Goal: Task Accomplishment & Management: Use online tool/utility

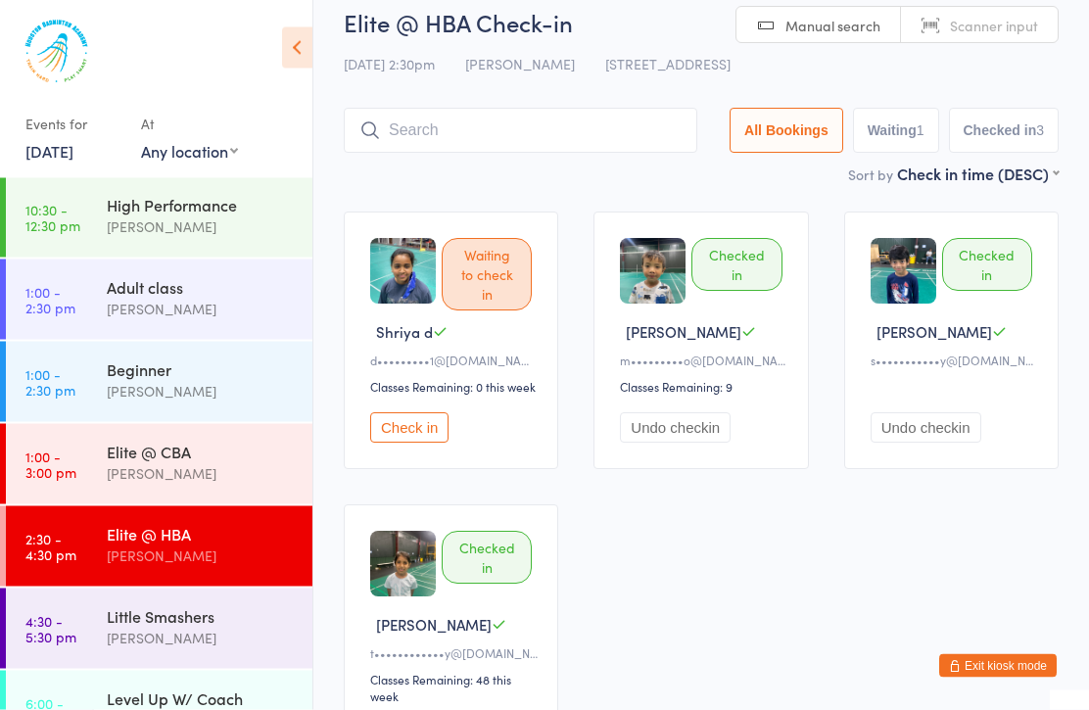
scroll to position [17, 0]
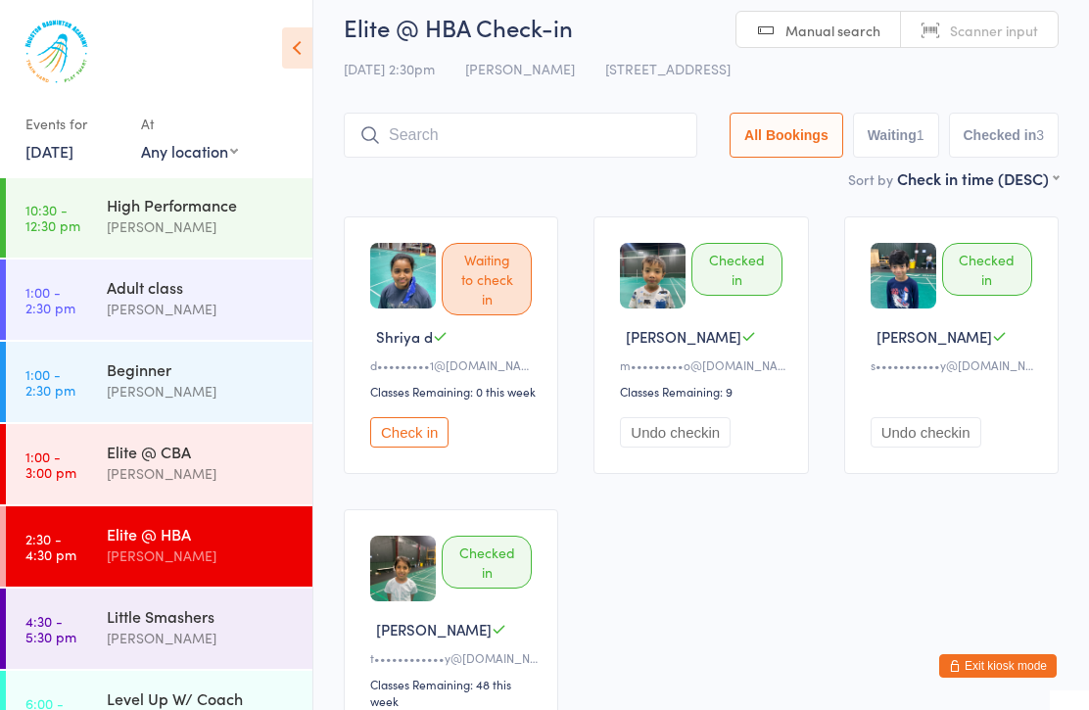
click at [248, 214] on div "High Performance" at bounding box center [201, 205] width 189 height 22
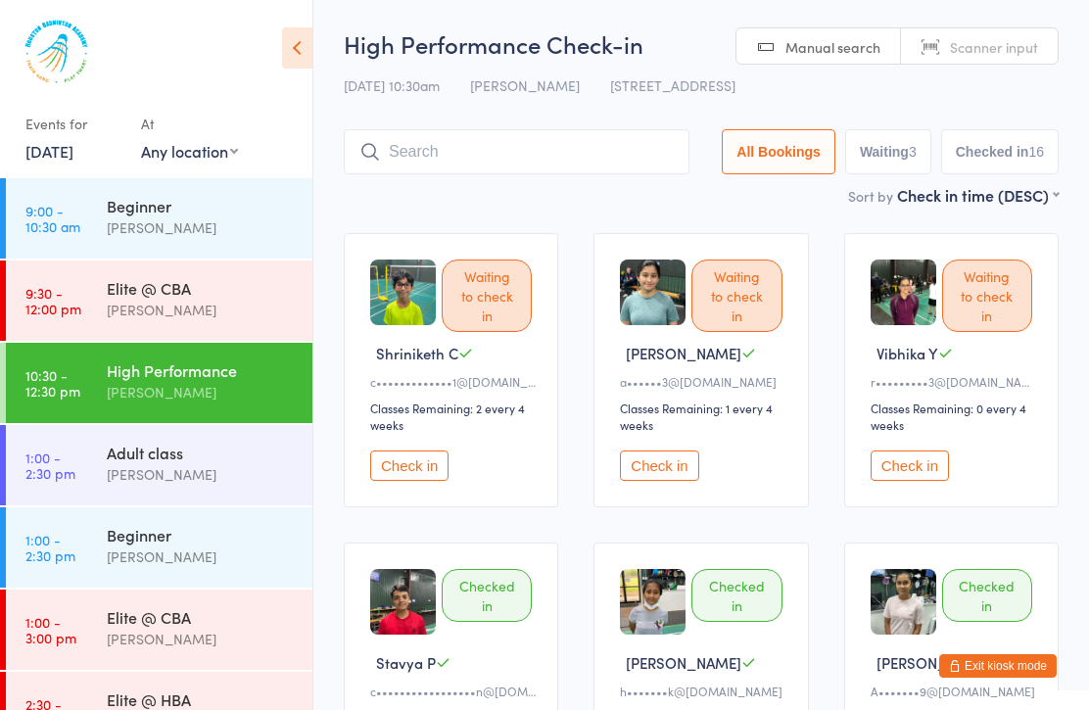
click at [243, 215] on div "Beginner" at bounding box center [201, 206] width 189 height 22
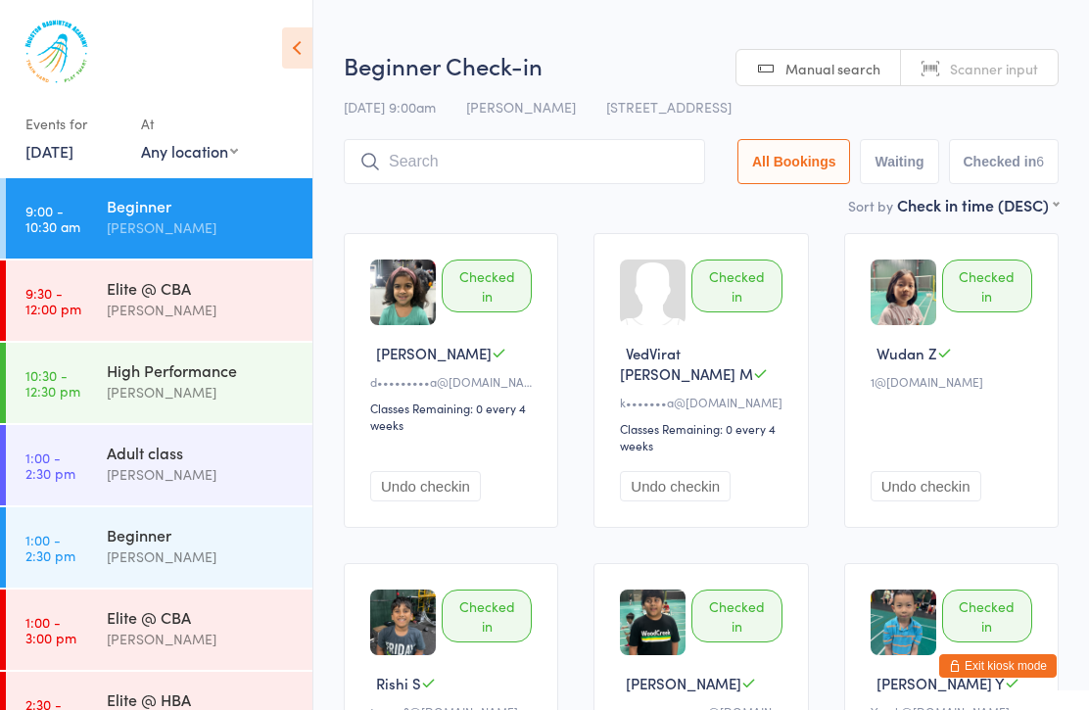
click at [559, 171] on input "search" at bounding box center [524, 161] width 361 height 45
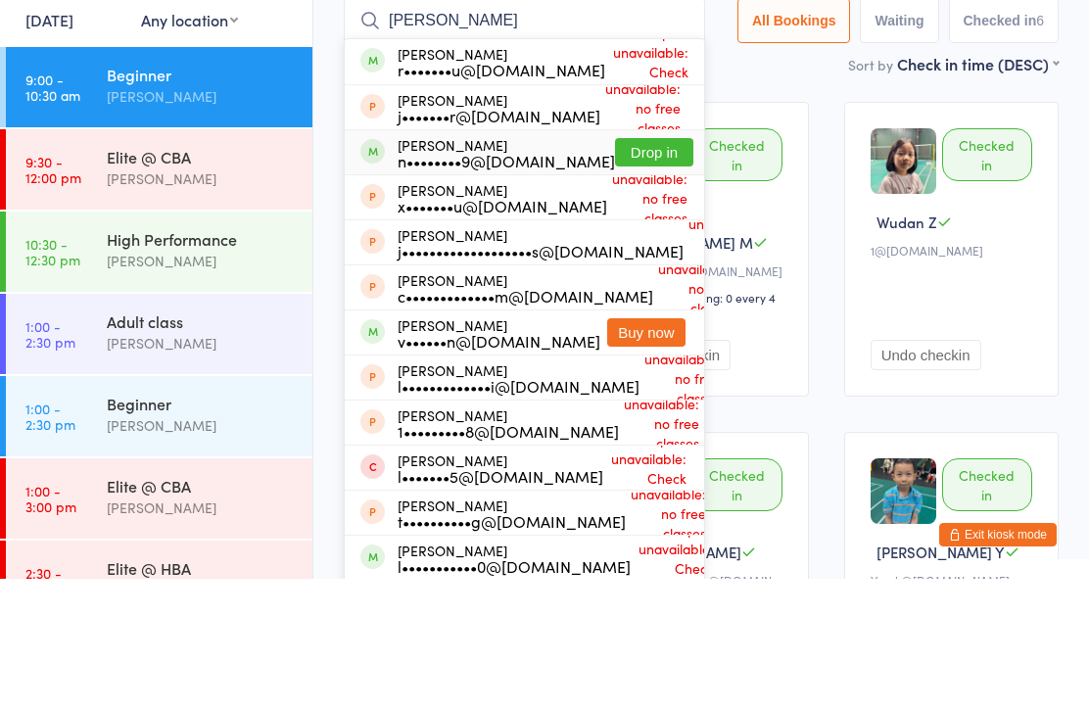
type input "[PERSON_NAME]"
click at [513, 284] on div "n••••••••9@[DOMAIN_NAME]" at bounding box center [506, 292] width 217 height 16
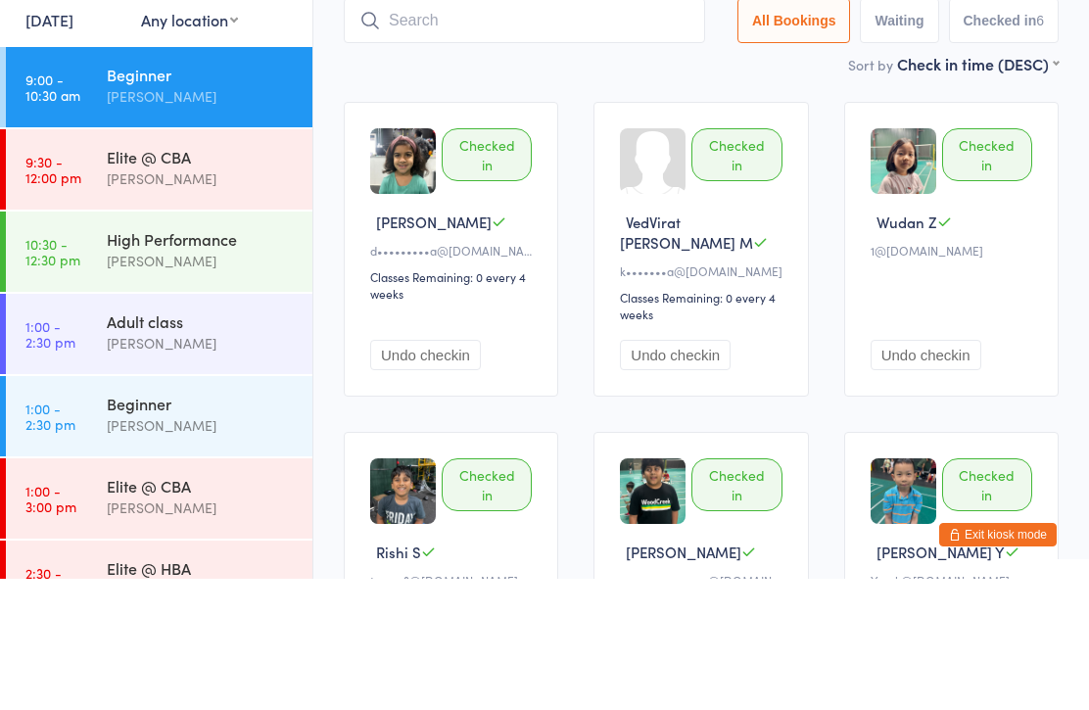
scroll to position [131, 0]
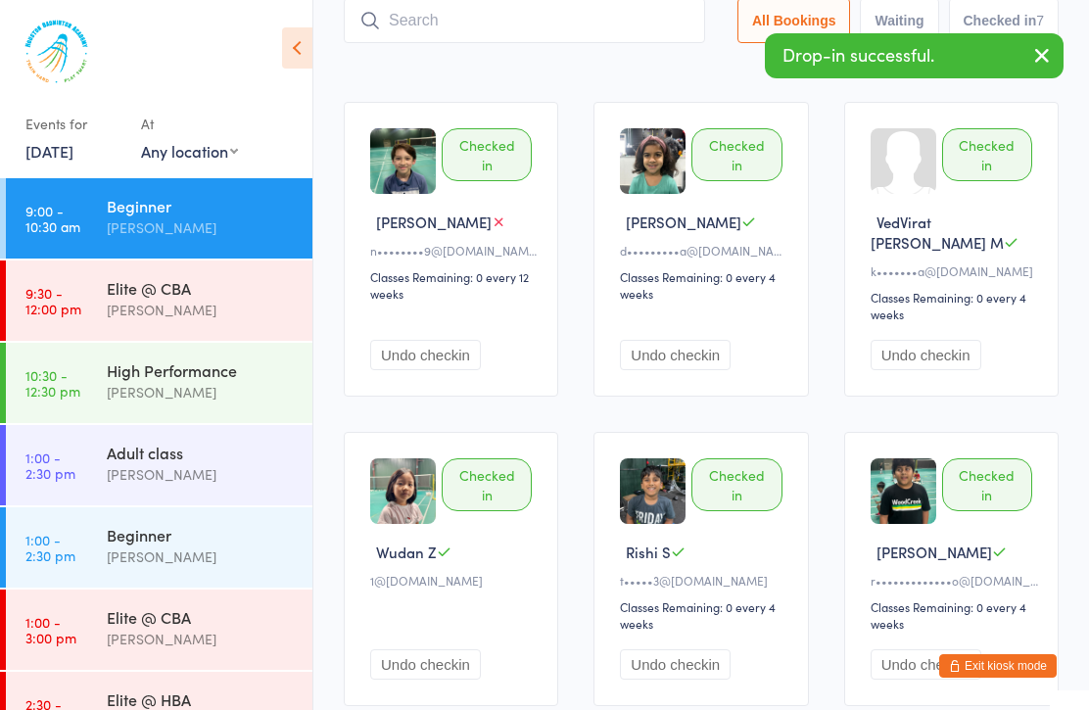
click at [1043, 59] on icon "button" at bounding box center [1042, 55] width 24 height 24
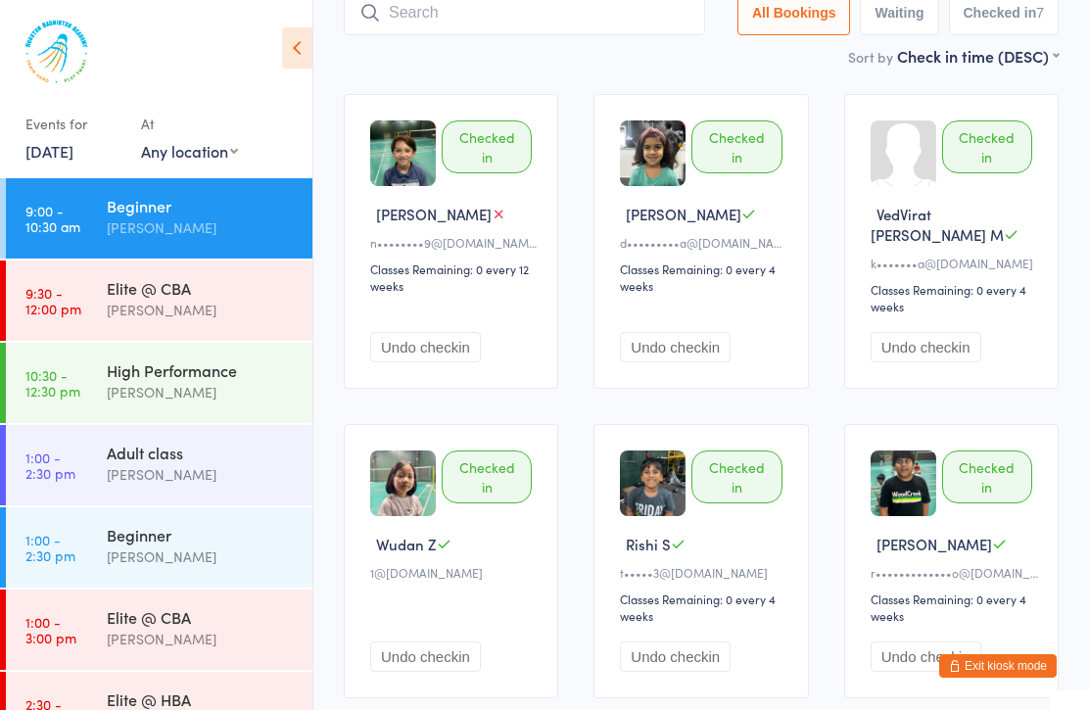
scroll to position [0, 0]
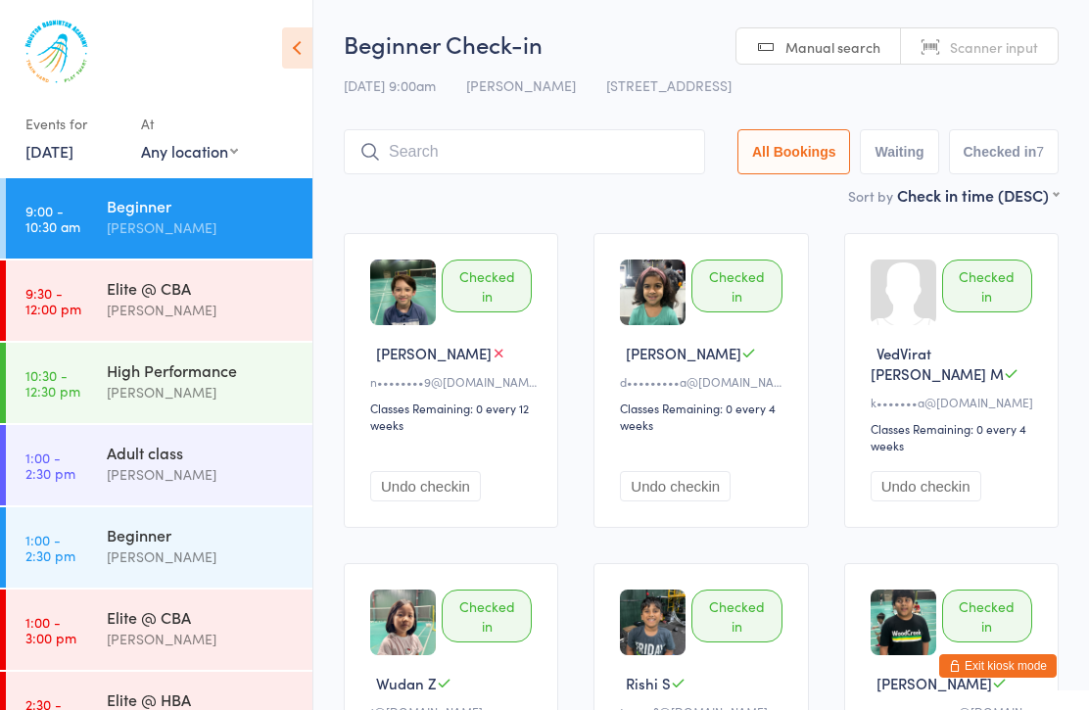
click at [918, 155] on button "Waiting" at bounding box center [899, 151] width 78 height 45
select select "0"
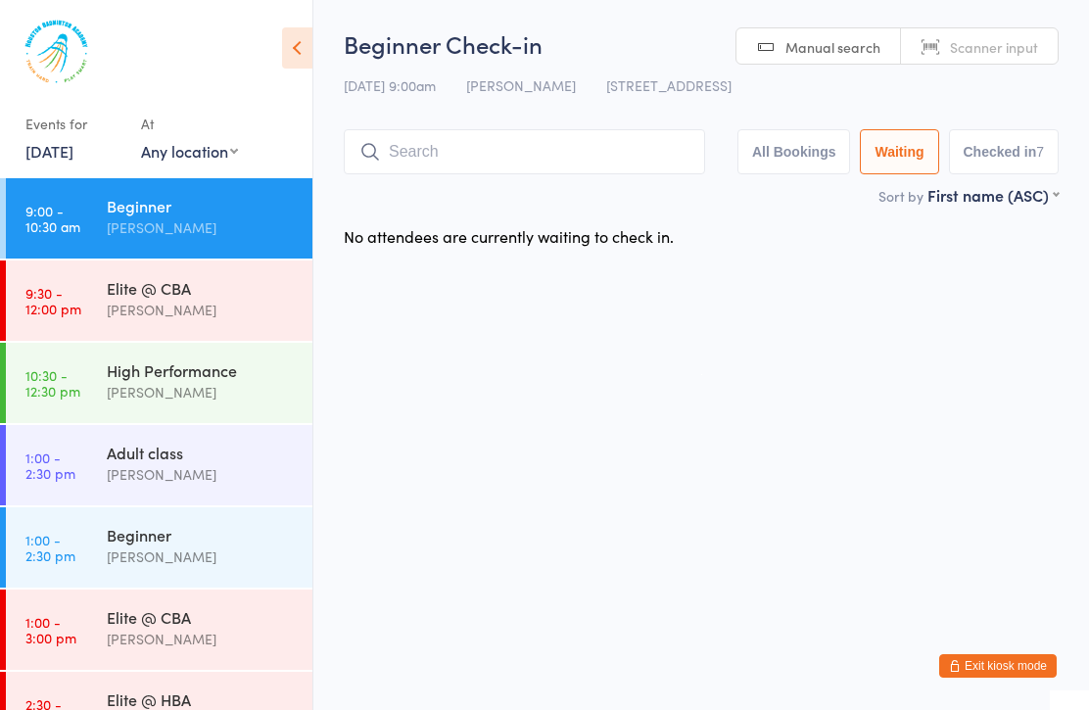
click at [997, 159] on button "Checked in 7" at bounding box center [1004, 151] width 111 height 45
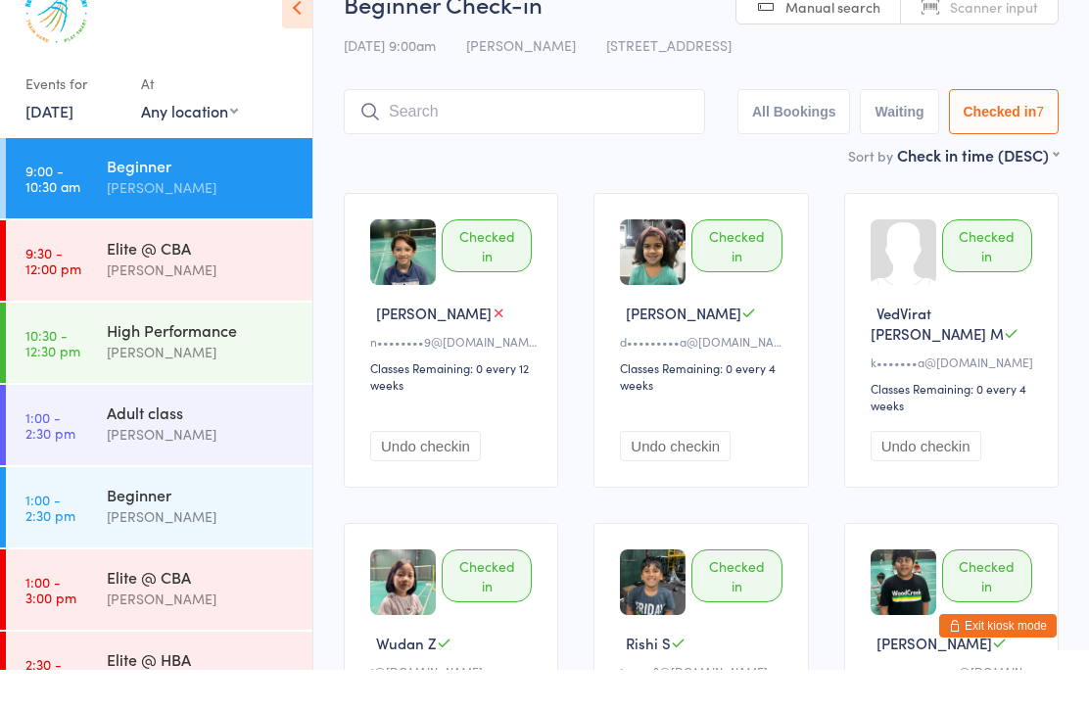
scroll to position [44, 0]
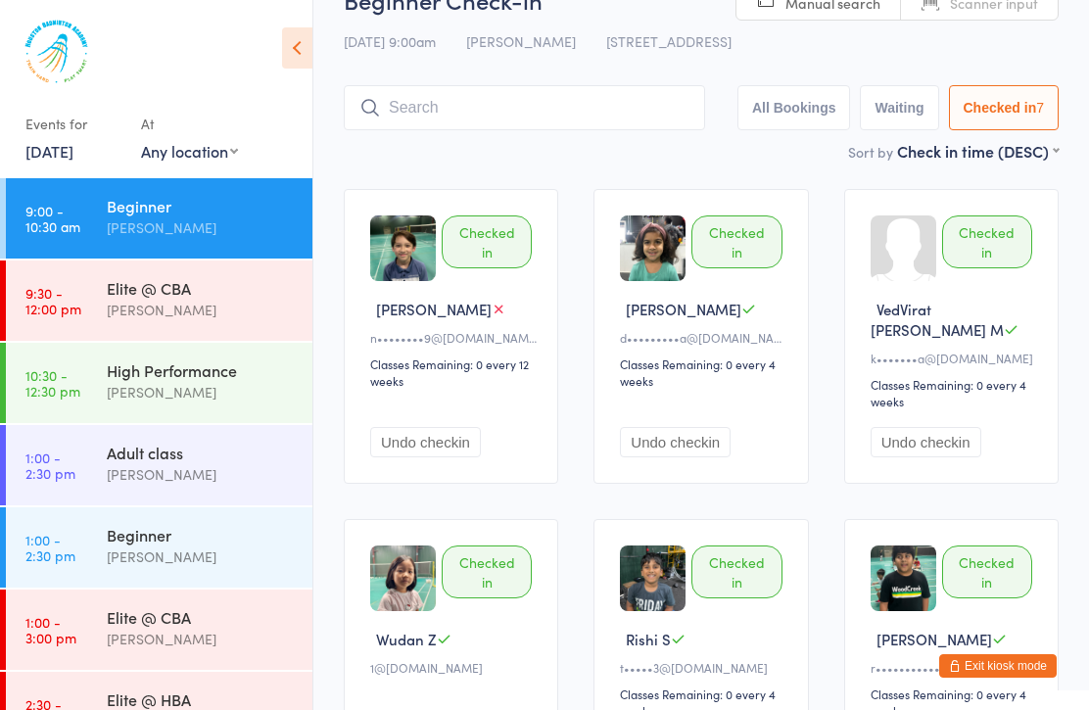
click at [492, 316] on icon at bounding box center [499, 309] width 15 height 15
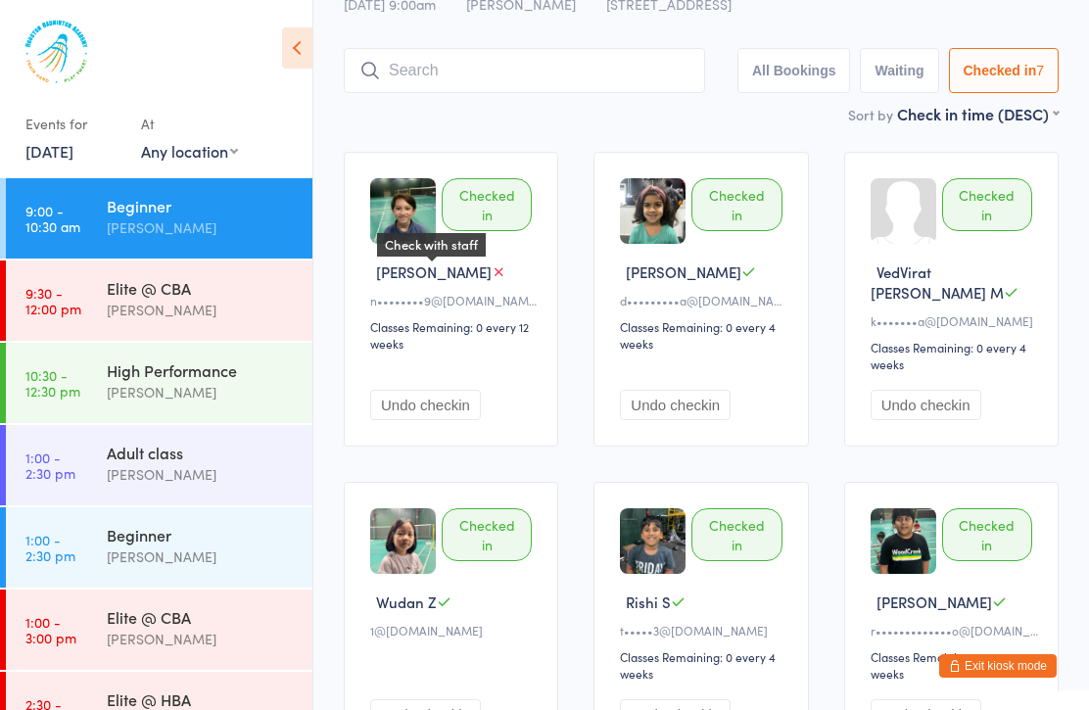
scroll to position [80, 0]
click at [72, 153] on link "[DATE]" at bounding box center [49, 151] width 48 height 22
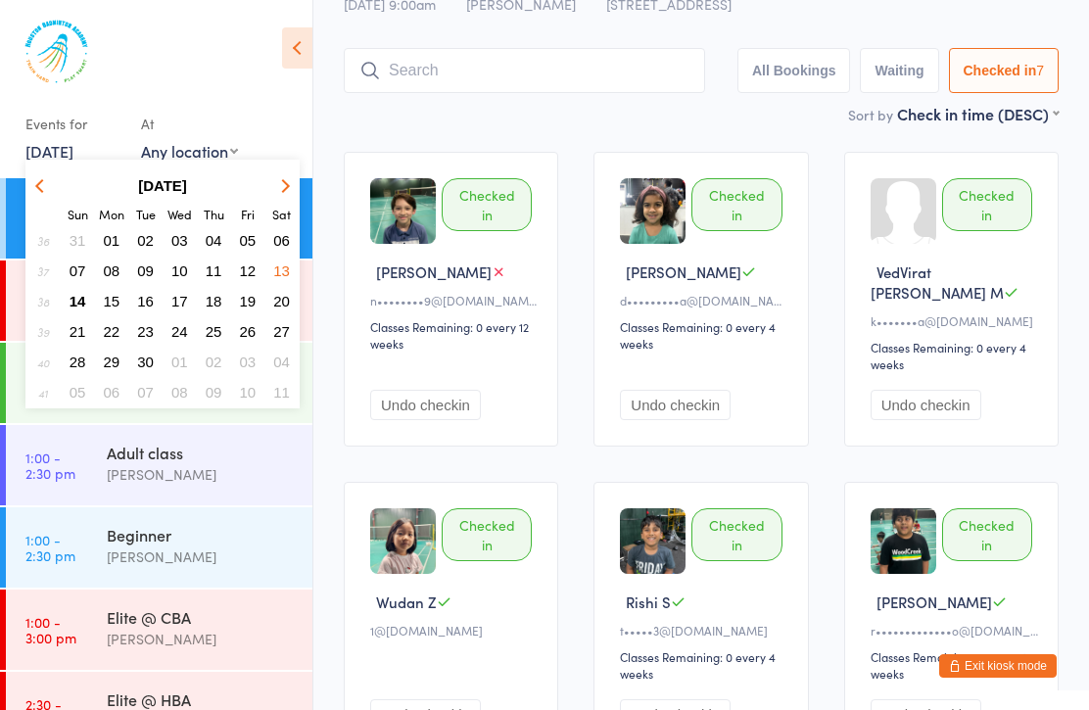
click at [122, 314] on button "15" at bounding box center [112, 301] width 30 height 26
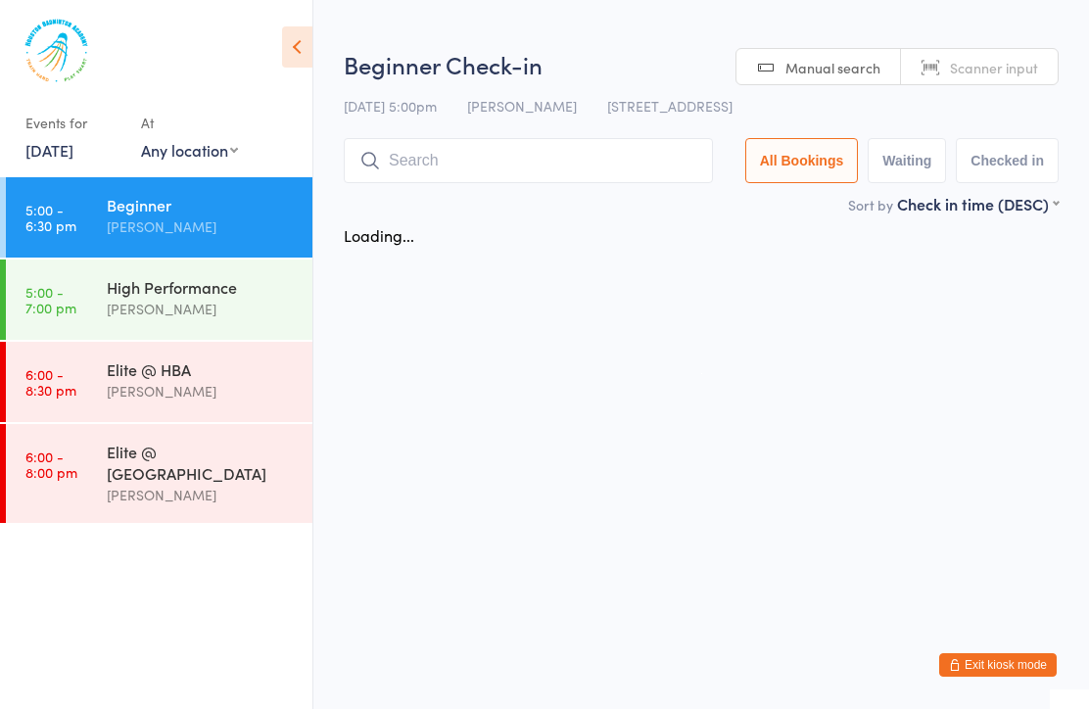
scroll to position [1, 0]
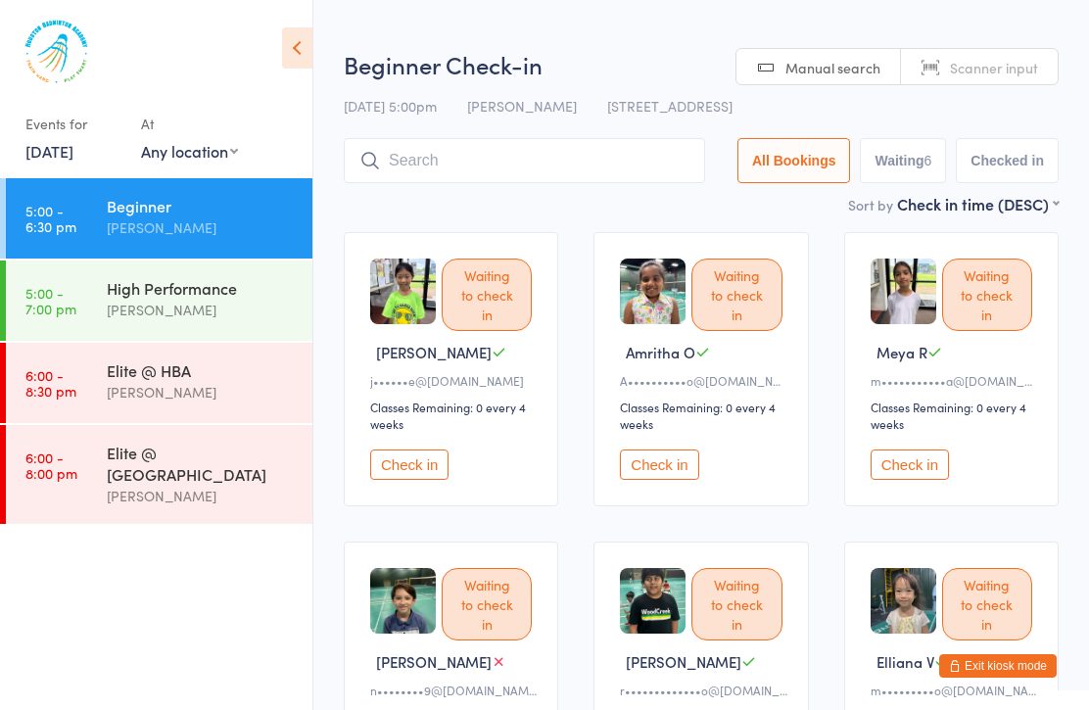
click at [415, 480] on button "Check in" at bounding box center [409, 465] width 78 height 30
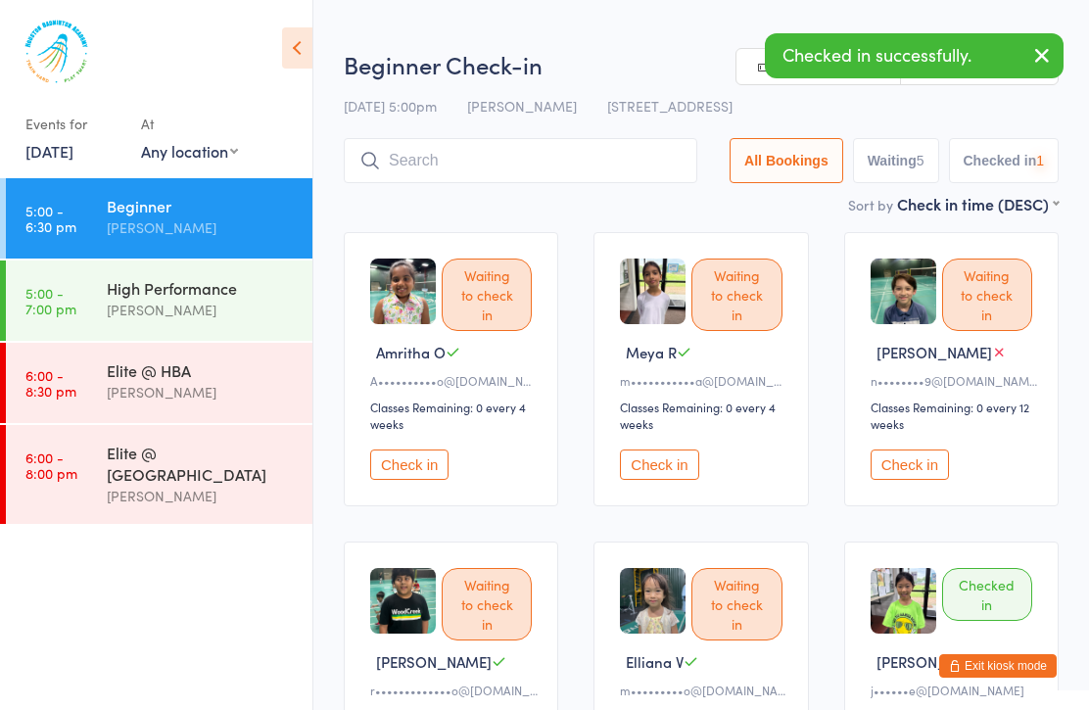
click at [413, 475] on button "Check in" at bounding box center [409, 465] width 78 height 30
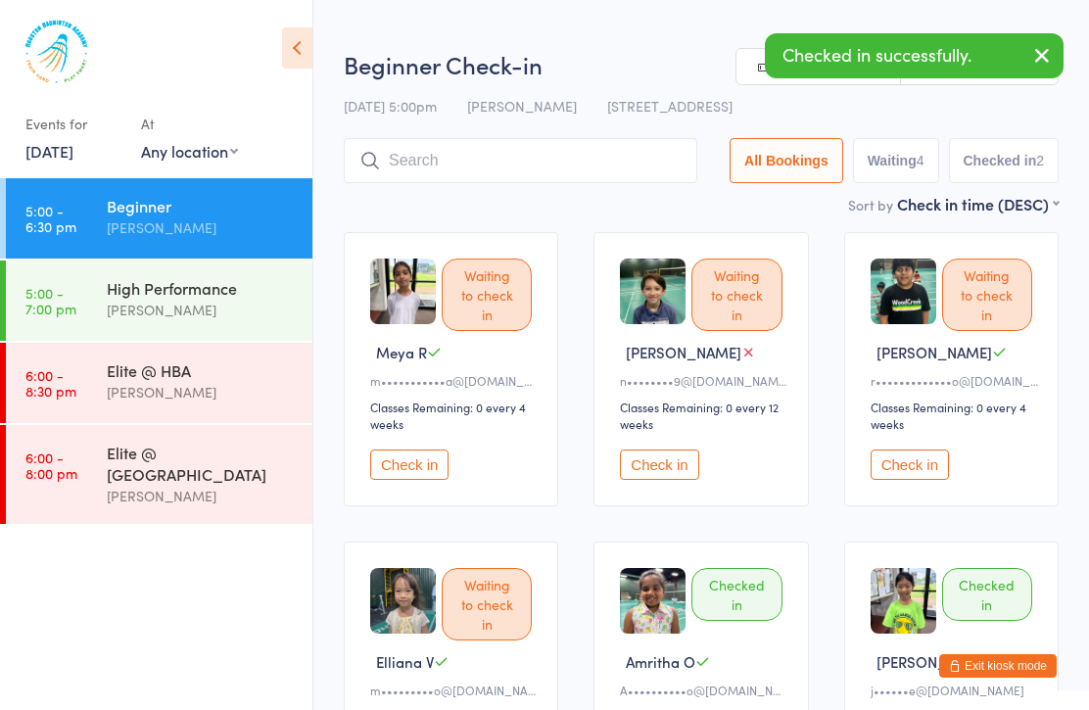
click at [443, 470] on button "Check in" at bounding box center [409, 465] width 78 height 30
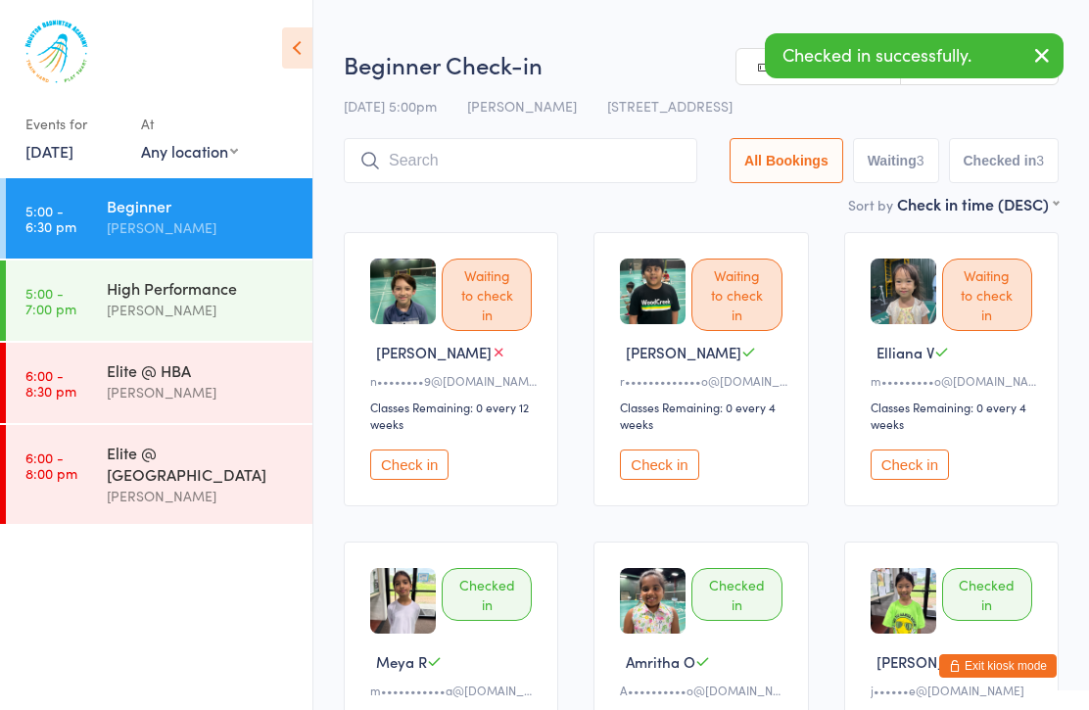
click at [413, 480] on button "Check in" at bounding box center [409, 465] width 78 height 30
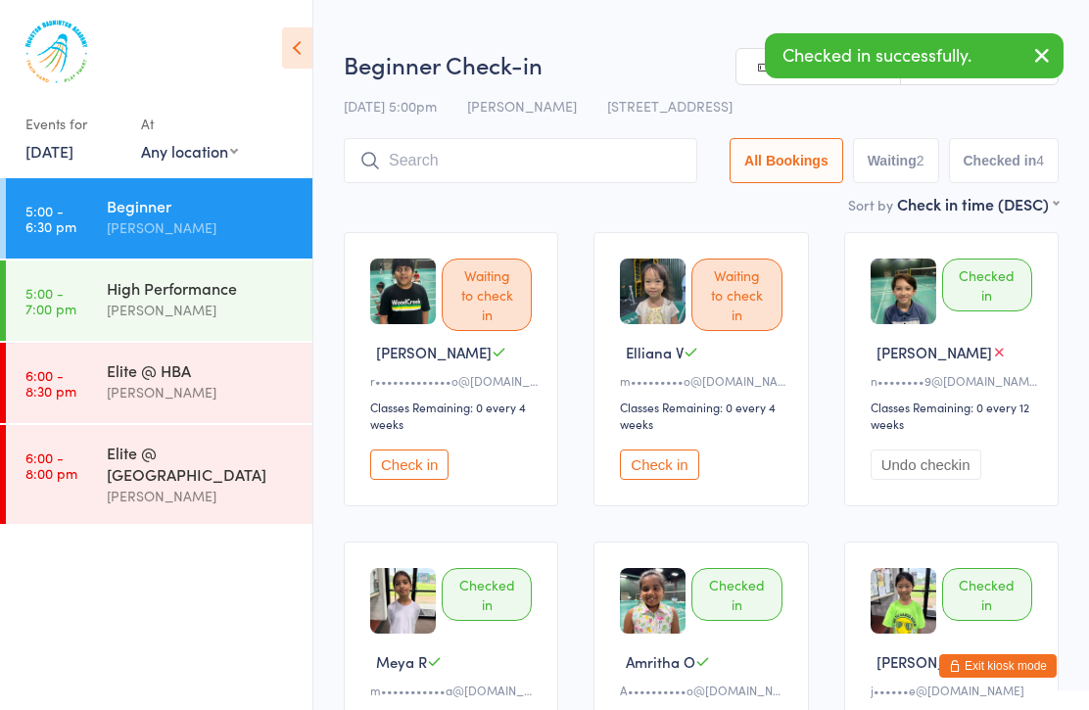
click at [416, 480] on button "Check in" at bounding box center [409, 465] width 78 height 30
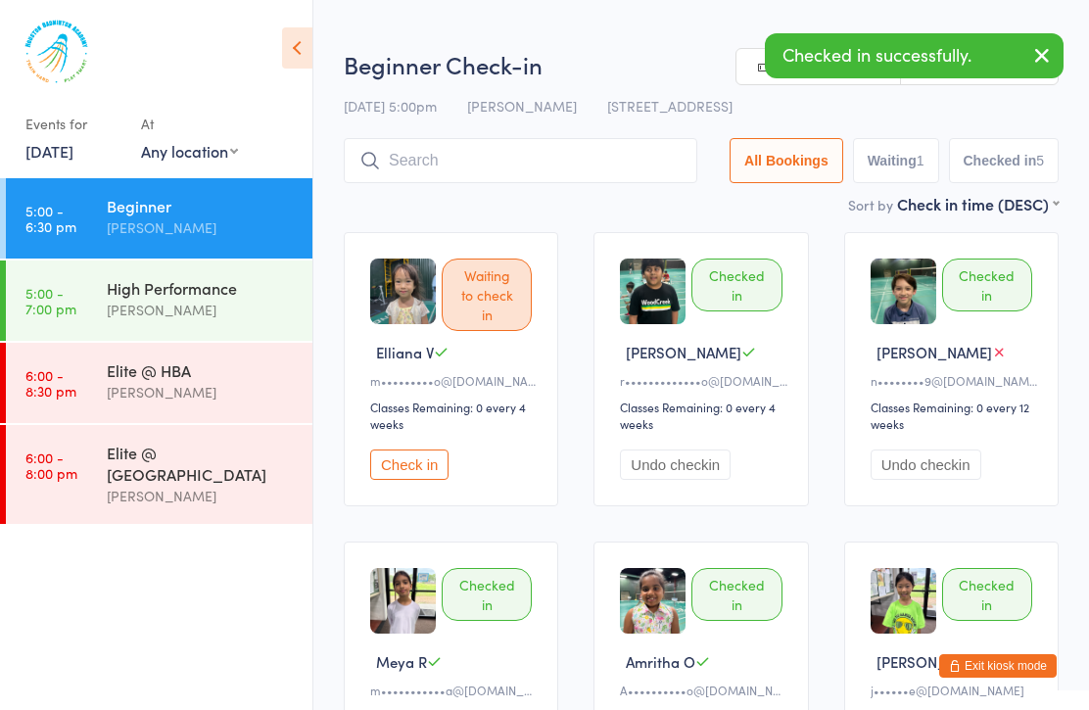
click at [441, 480] on button "Check in" at bounding box center [409, 465] width 78 height 30
